Goal: Information Seeking & Learning: Learn about a topic

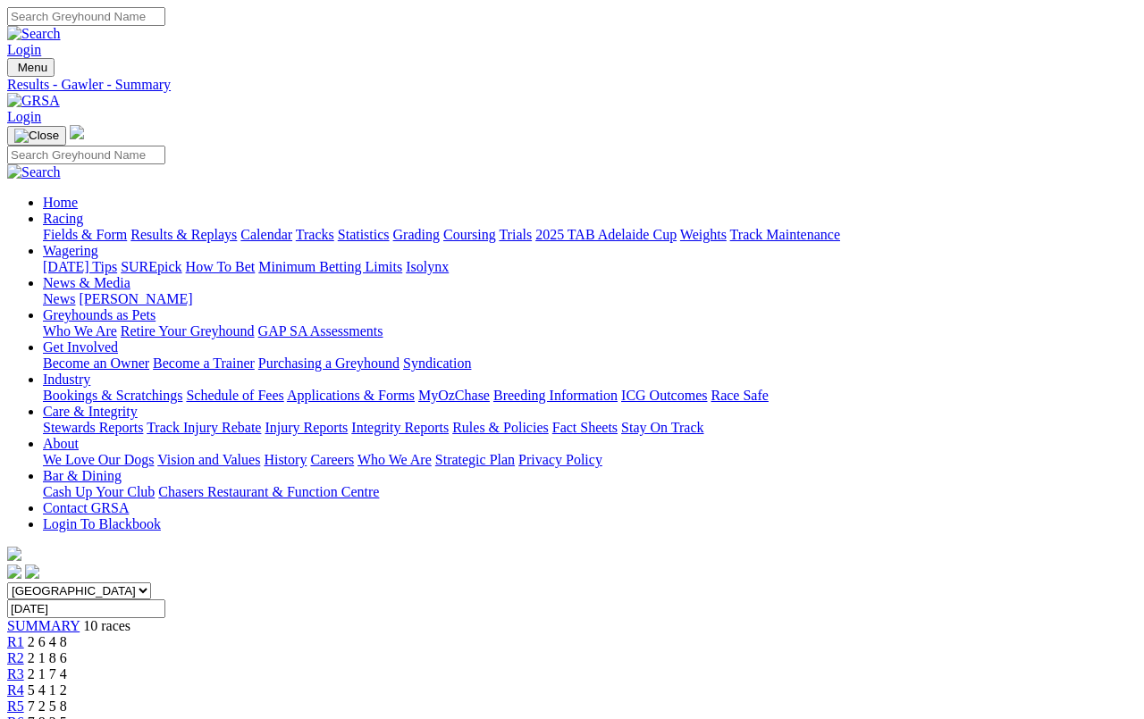
click at [67, 227] on link "Fields & Form" at bounding box center [85, 234] width 84 height 15
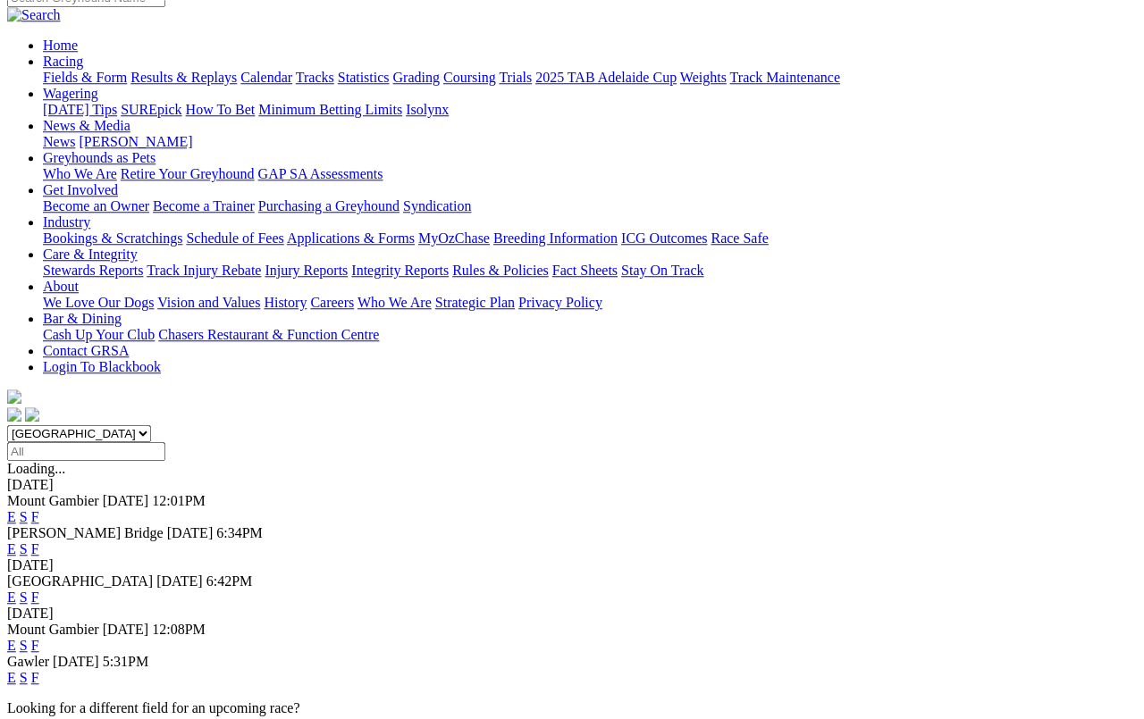
scroll to position [159, 0]
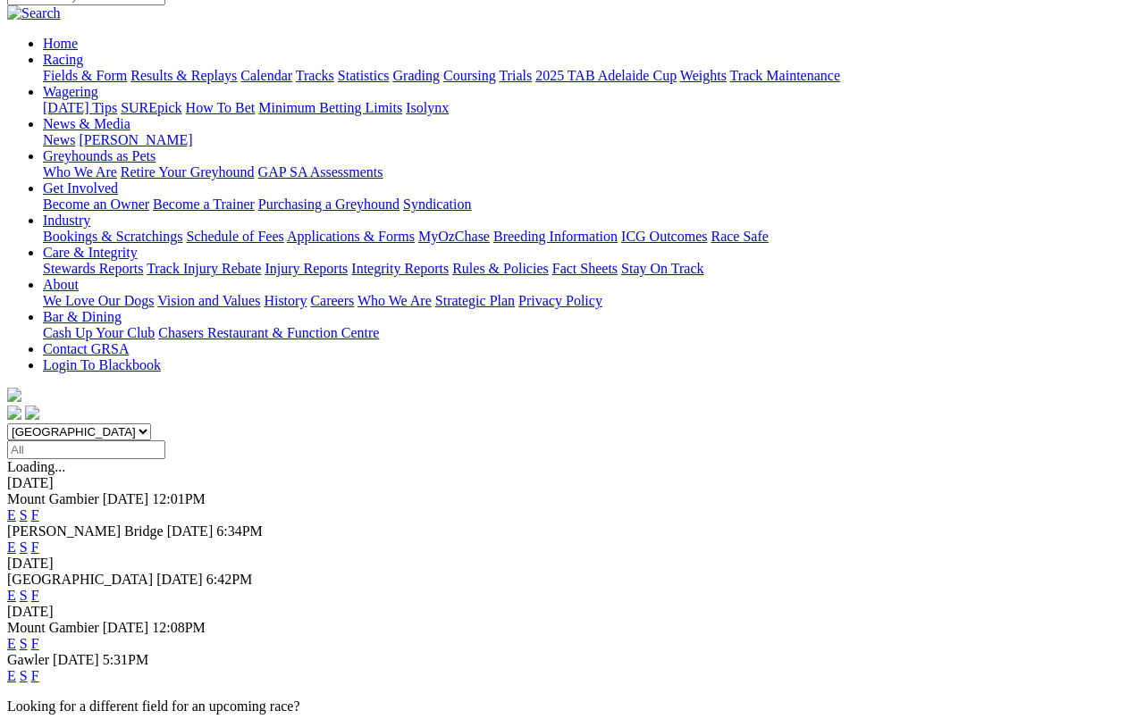
click at [39, 540] on link "F" at bounding box center [35, 547] width 8 height 15
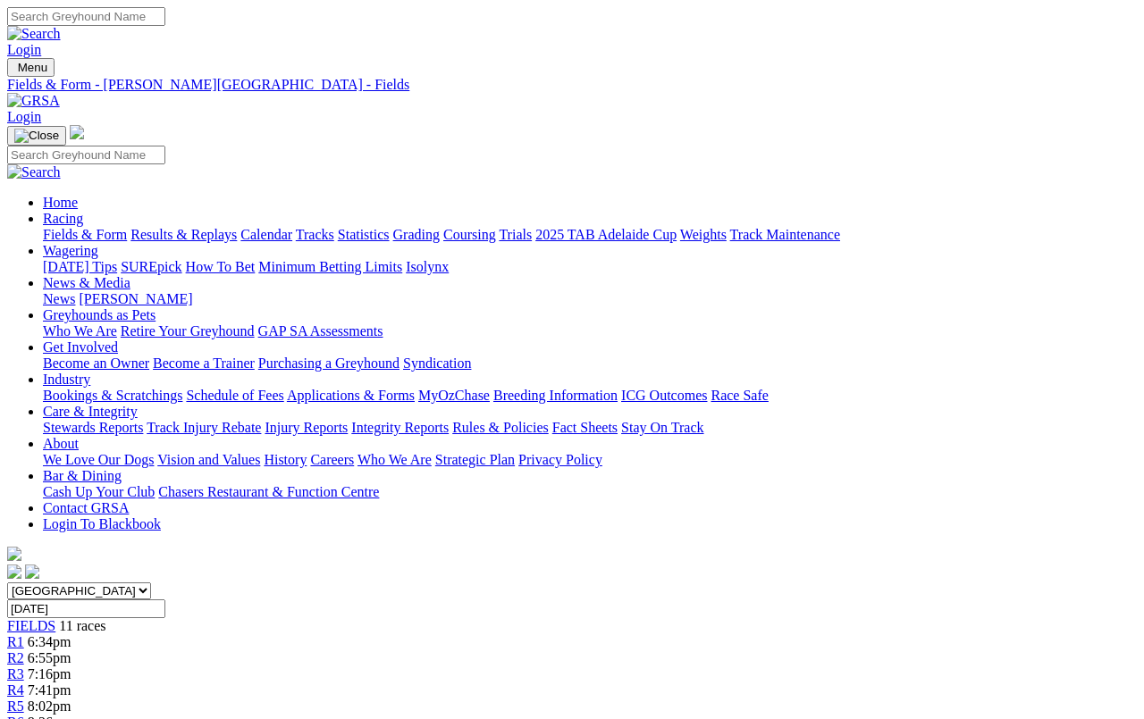
click at [65, 227] on link "Fields & Form" at bounding box center [85, 234] width 84 height 15
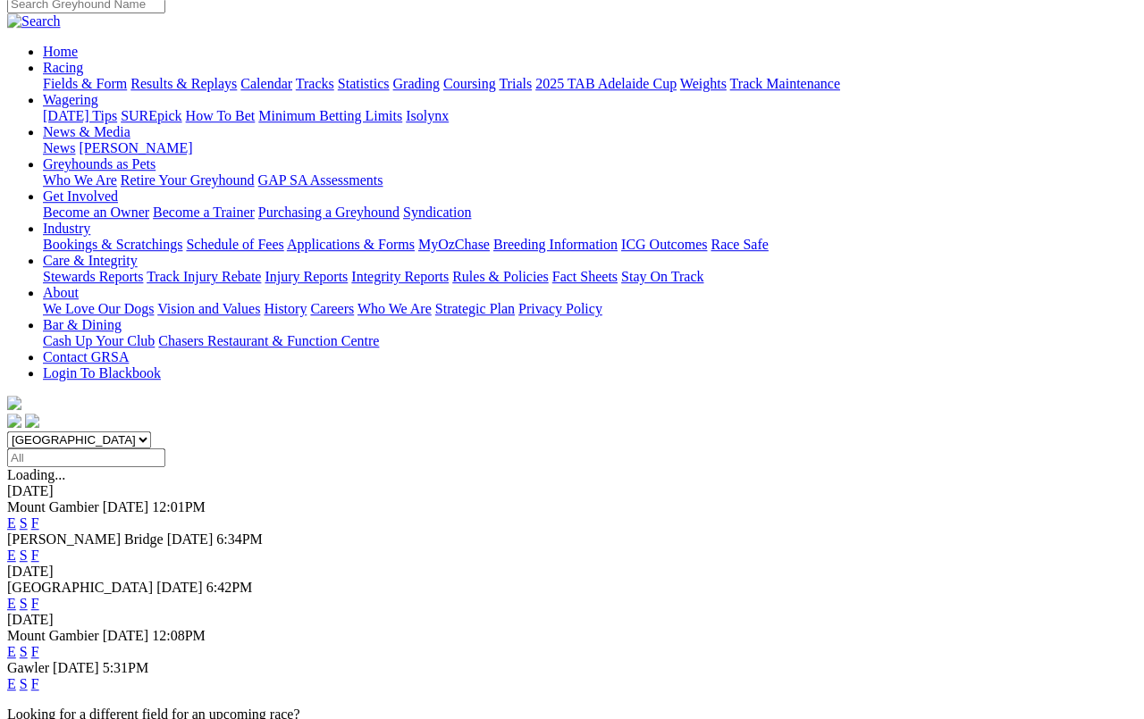
scroll to position [151, 0]
click at [39, 596] on link "F" at bounding box center [35, 603] width 8 height 15
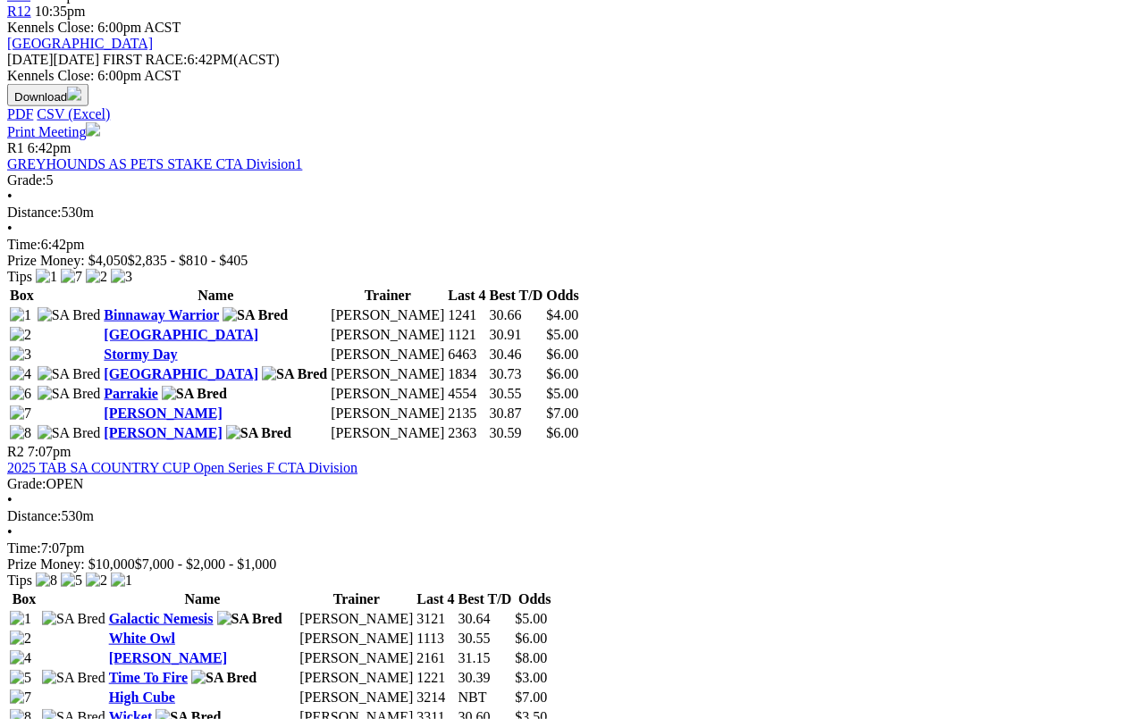
scroll to position [814, 0]
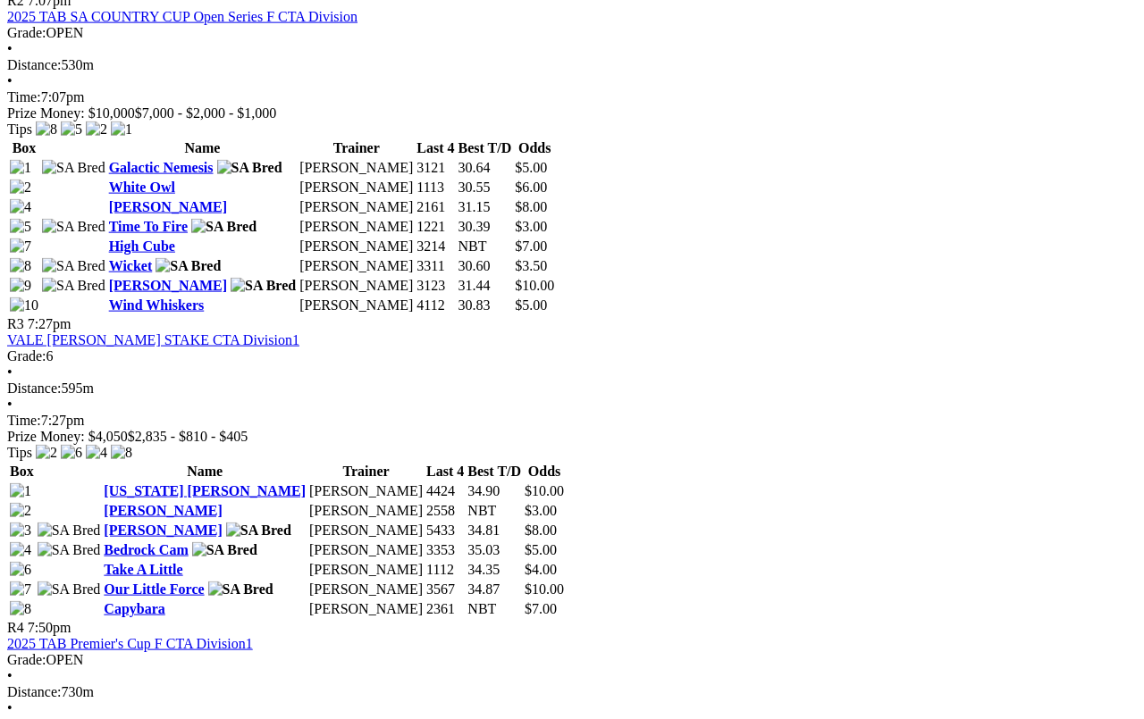
scroll to position [1265, 0]
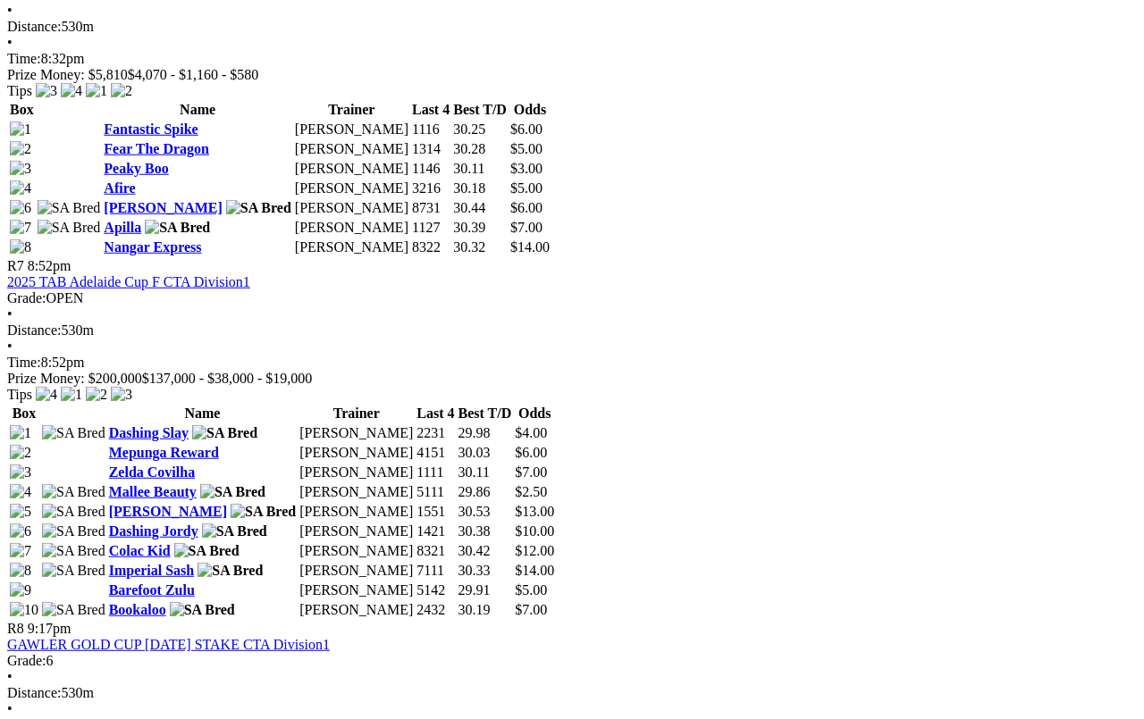
scroll to position [2651, 0]
